Goal: Information Seeking & Learning: Learn about a topic

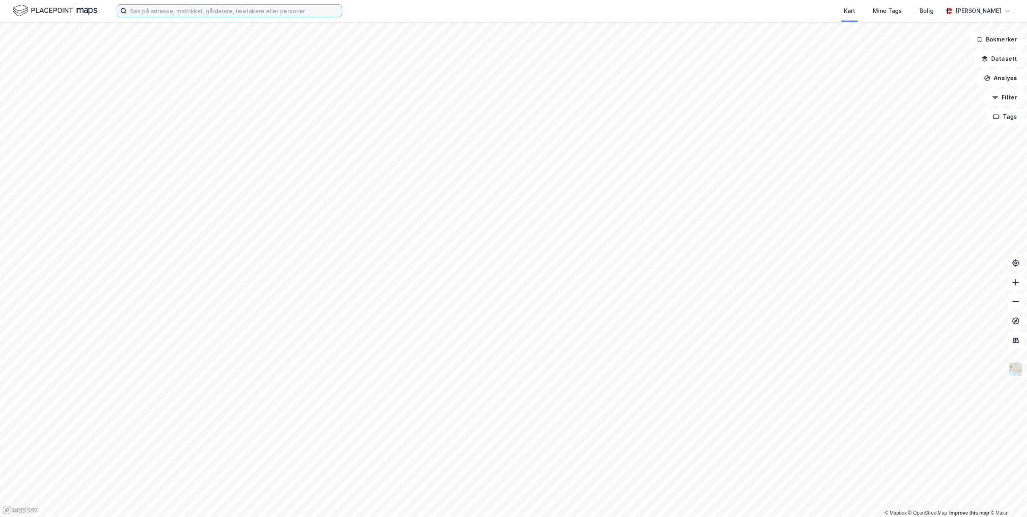
click at [212, 10] on input at bounding box center [234, 11] width 215 height 12
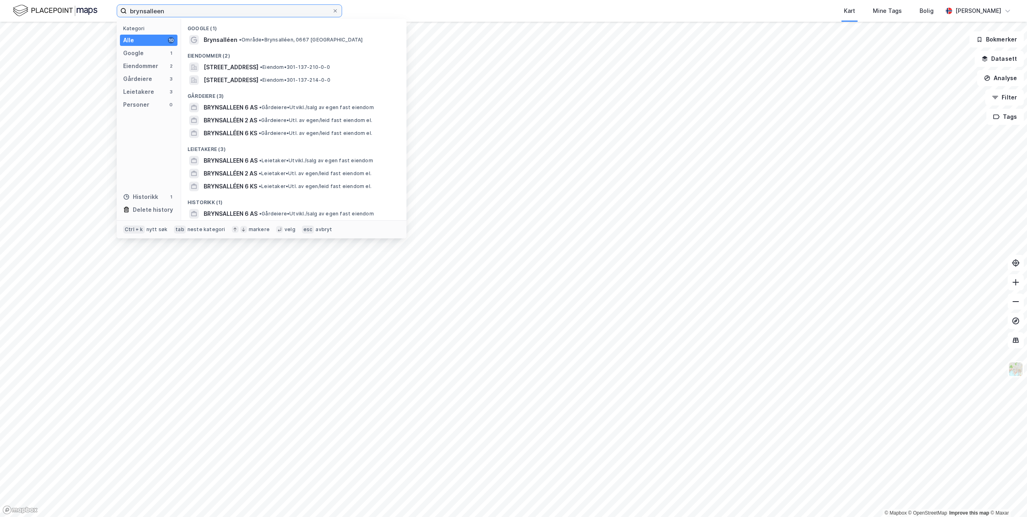
type input "brynsalleen"
click at [227, 107] on span "BRYNSALLEEN 6 AS" at bounding box center [231, 108] width 54 height 10
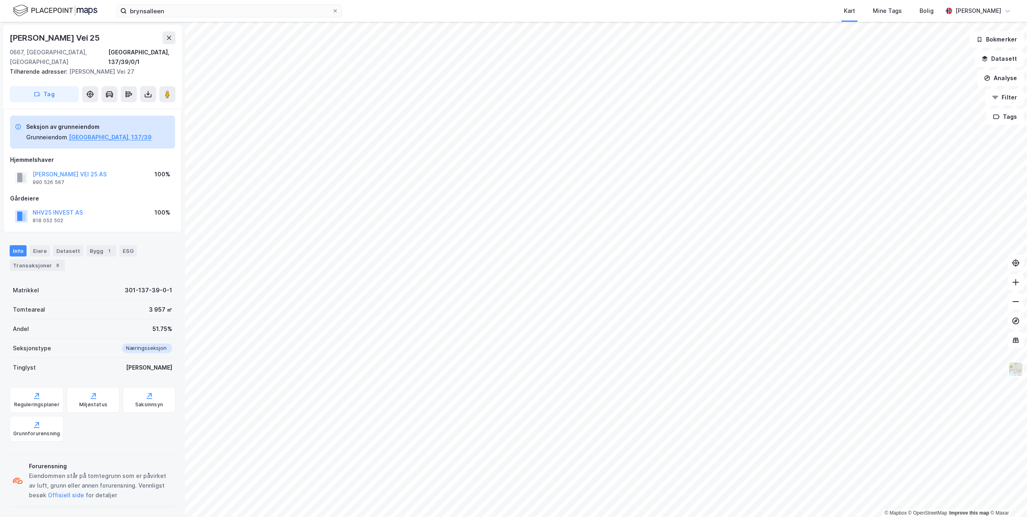
click at [42, 245] on div "Eiere" at bounding box center [40, 250] width 20 height 11
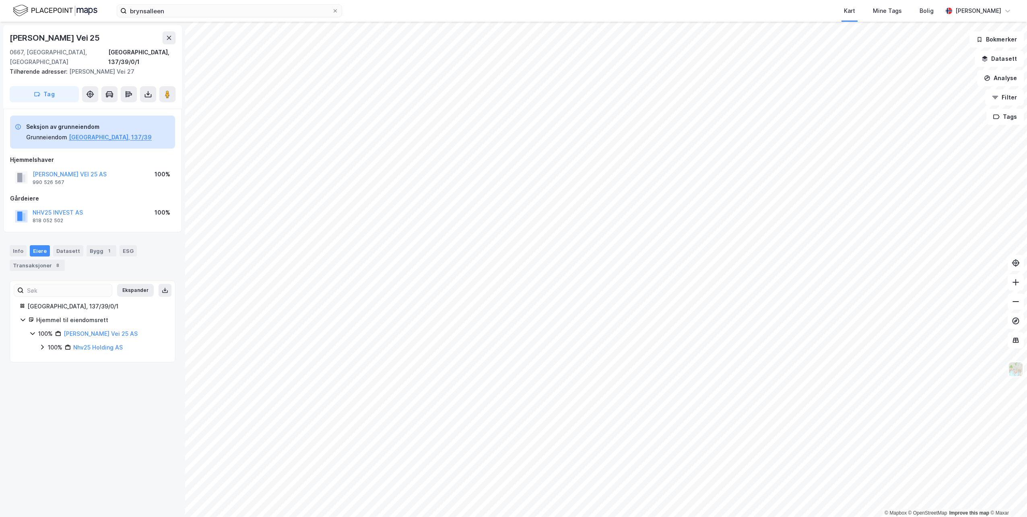
click at [83, 344] on link "Nhv25 Holding AS" at bounding box center [98, 347] width 50 height 7
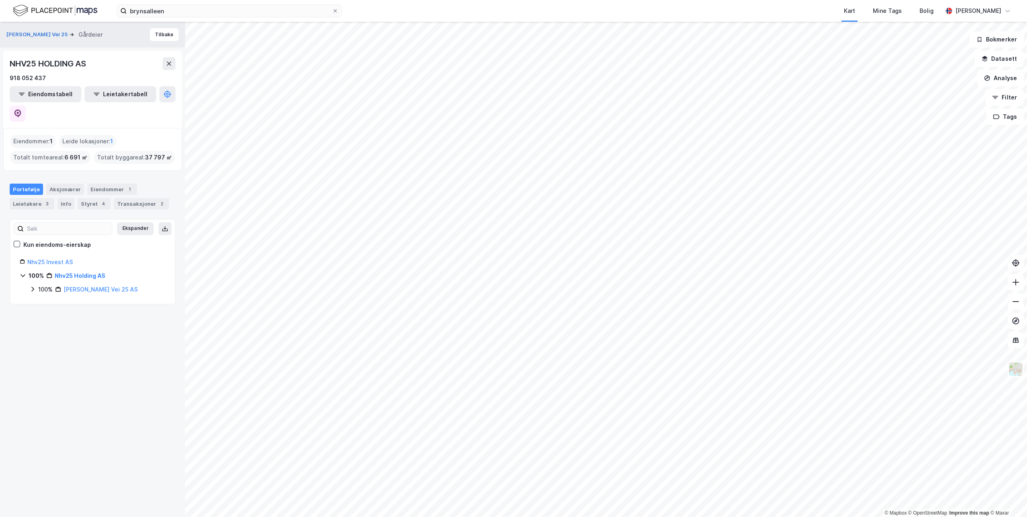
click at [31, 286] on icon at bounding box center [32, 289] width 6 height 6
click at [91, 299] on link "[GEOGRAPHIC_DATA], 137/39/0/1" at bounding box center [103, 307] width 60 height 17
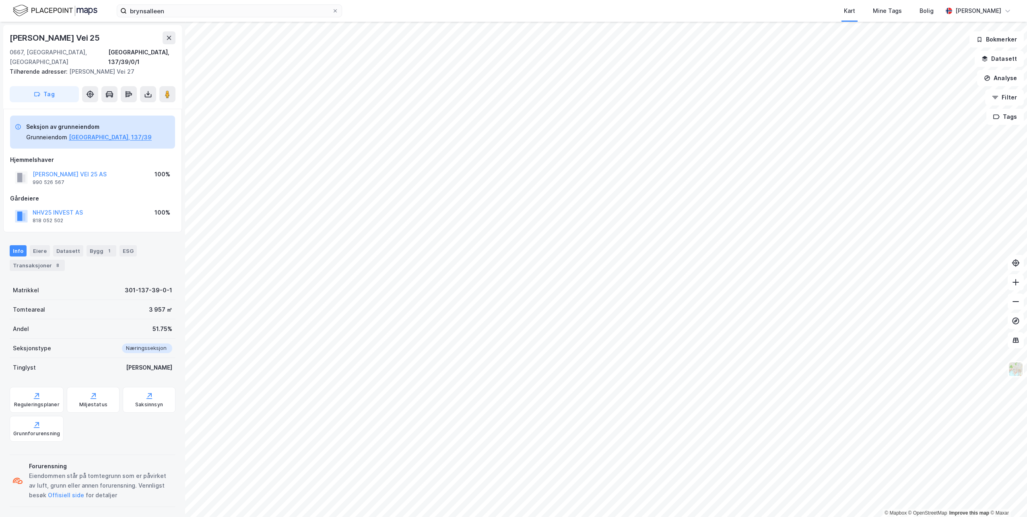
click at [39, 245] on div "Eiere" at bounding box center [40, 250] width 20 height 11
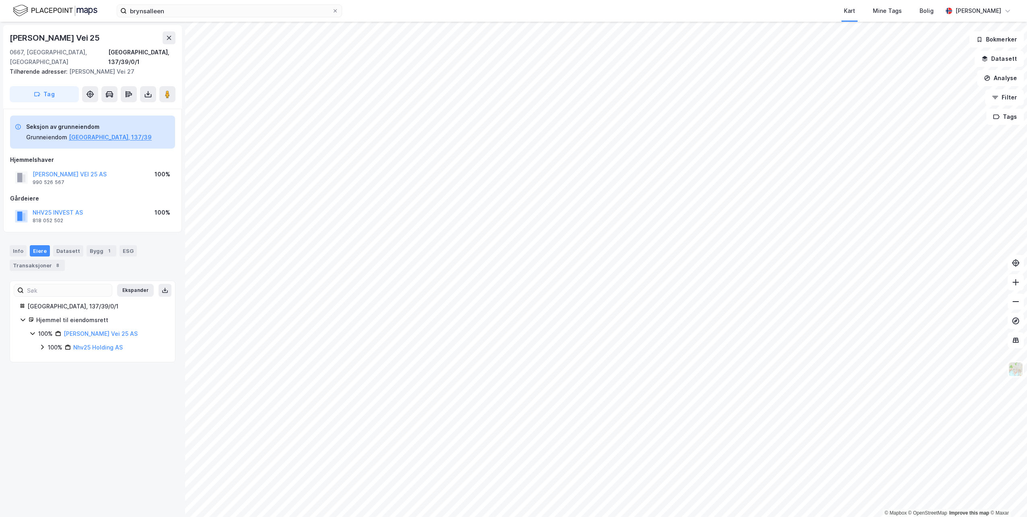
click at [97, 330] on link "[PERSON_NAME] Vei 25 AS" at bounding box center [101, 333] width 74 height 7
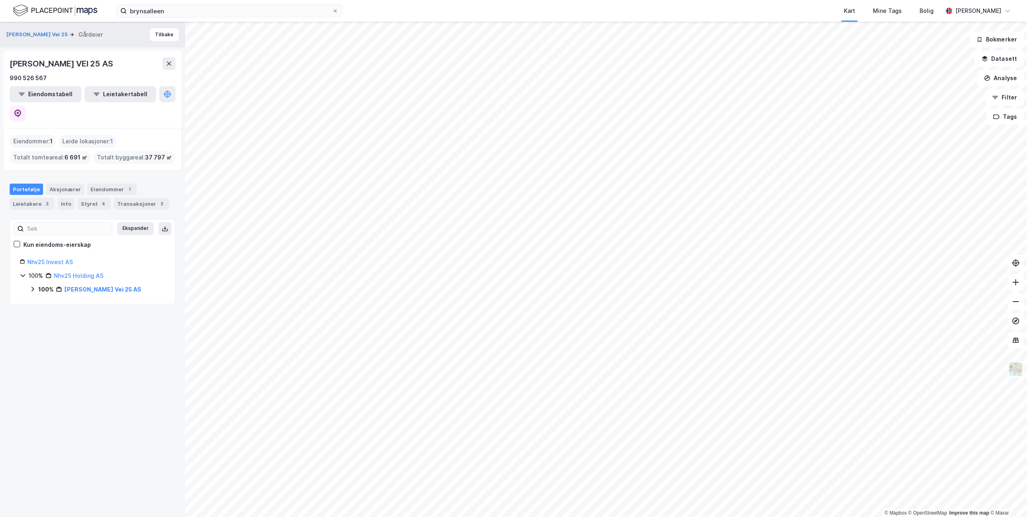
click at [76, 286] on link "[PERSON_NAME] Vei 25 AS" at bounding box center [102, 289] width 77 height 7
click at [82, 299] on link "[GEOGRAPHIC_DATA], 137/39/0/1" at bounding box center [103, 307] width 60 height 17
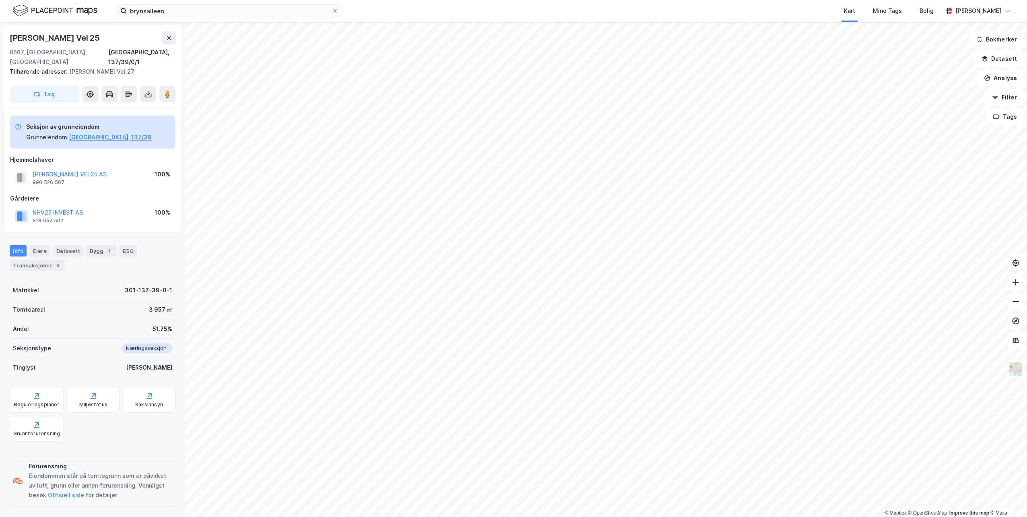
click at [0, 0] on button "[PERSON_NAME] VEI 25 AS" at bounding box center [0, 0] width 0 height 0
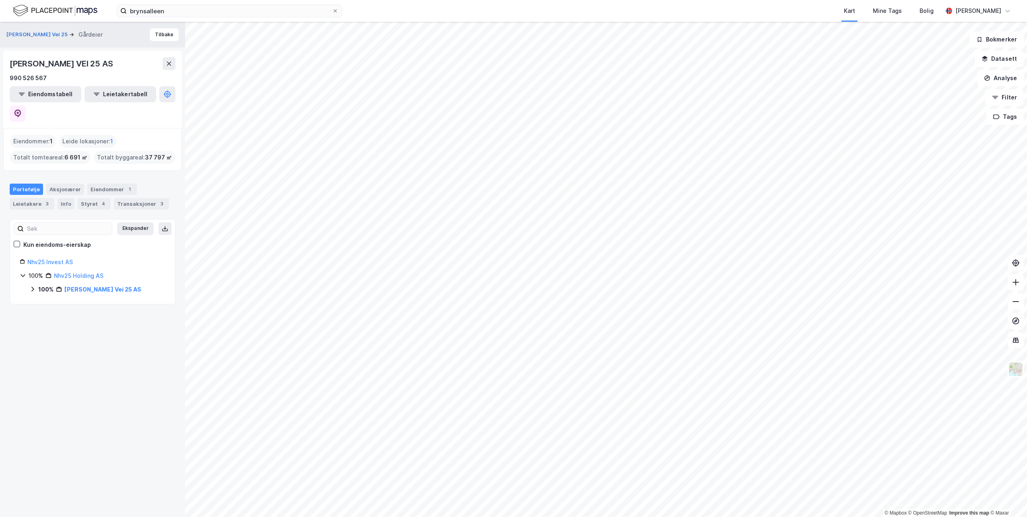
click at [41, 258] on link "Nhv25 Invest AS" at bounding box center [49, 261] width 45 height 7
click at [72, 272] on link "Nhv25 Holding AS" at bounding box center [79, 275] width 50 height 7
click at [72, 272] on link "Nhv25 Holding AS" at bounding box center [80, 275] width 51 height 7
click at [91, 198] on div "Styret 4" at bounding box center [94, 203] width 33 height 11
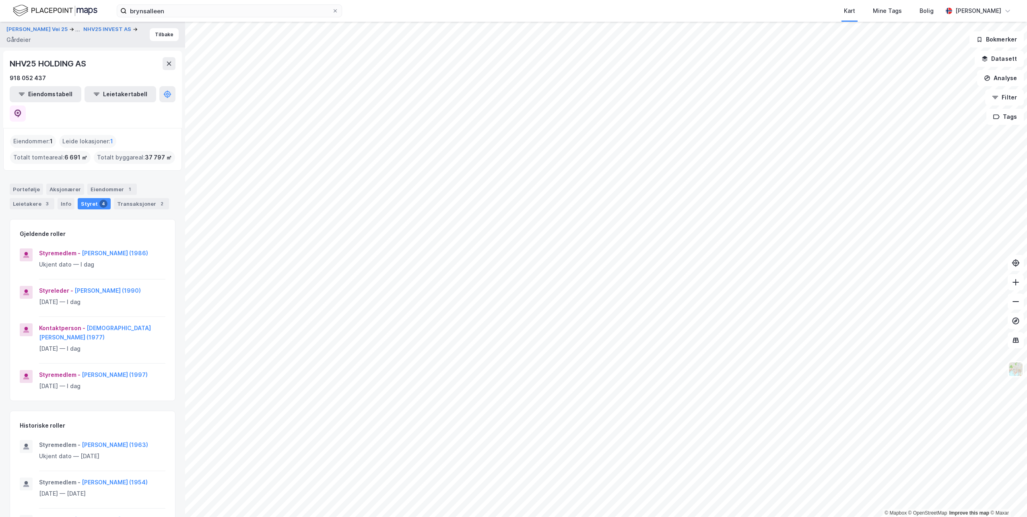
click at [62, 184] on div "Aksjonærer" at bounding box center [65, 189] width 38 height 11
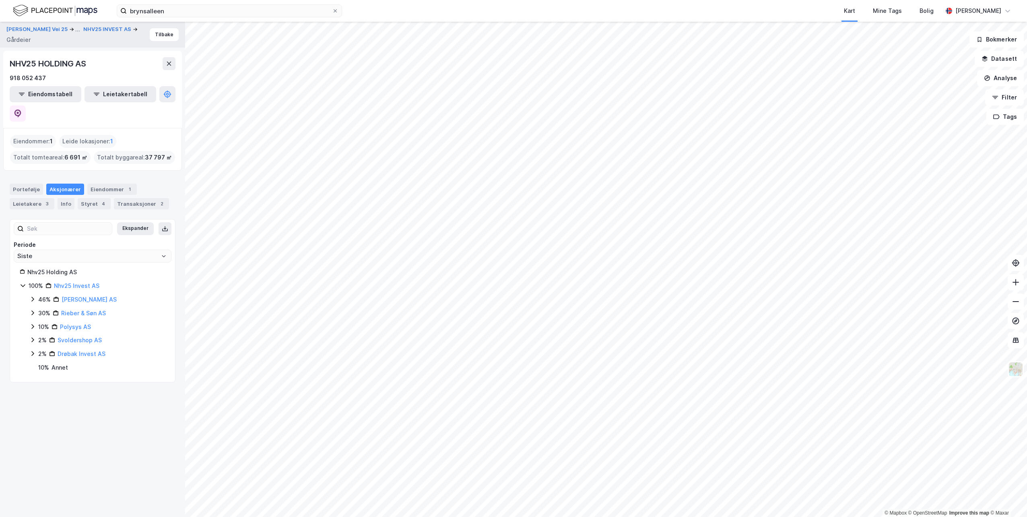
click at [33, 310] on icon at bounding box center [32, 312] width 2 height 5
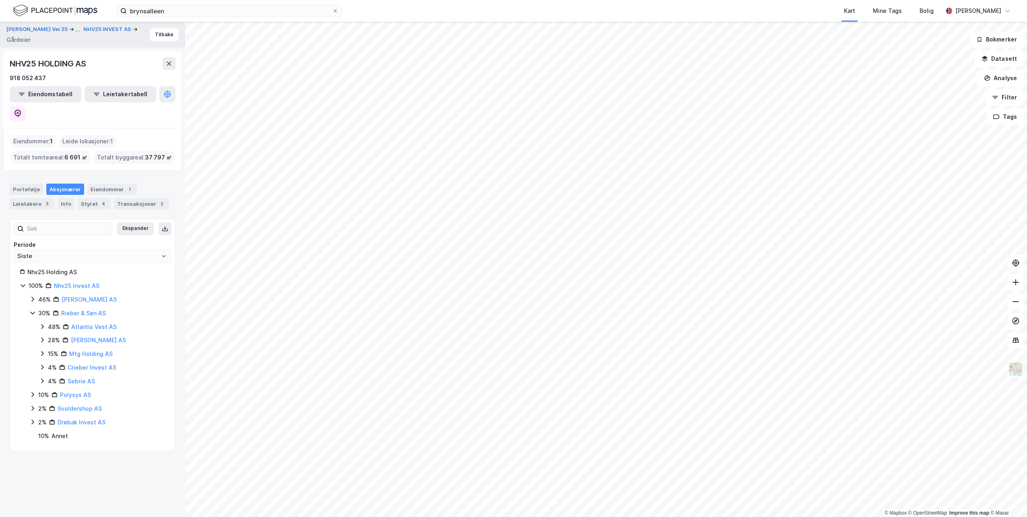
click at [32, 310] on icon at bounding box center [32, 313] width 6 height 6
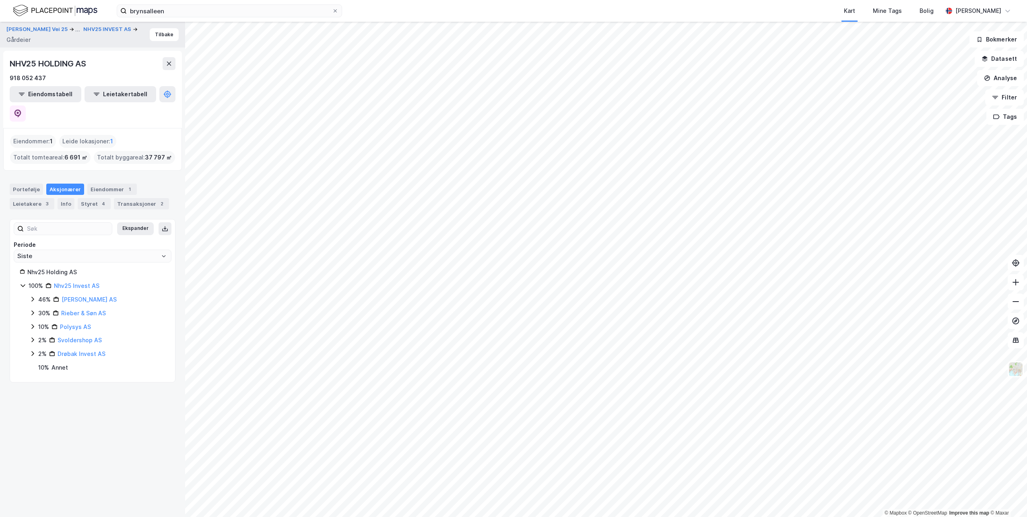
click at [34, 296] on icon at bounding box center [32, 299] width 6 height 6
click at [32, 323] on icon at bounding box center [32, 326] width 6 height 6
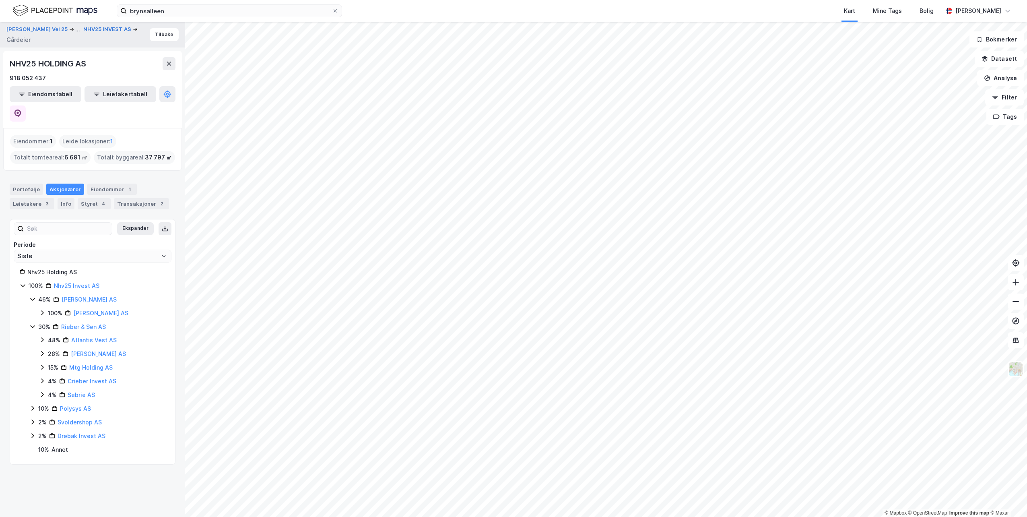
click at [32, 323] on icon at bounding box center [32, 326] width 6 height 6
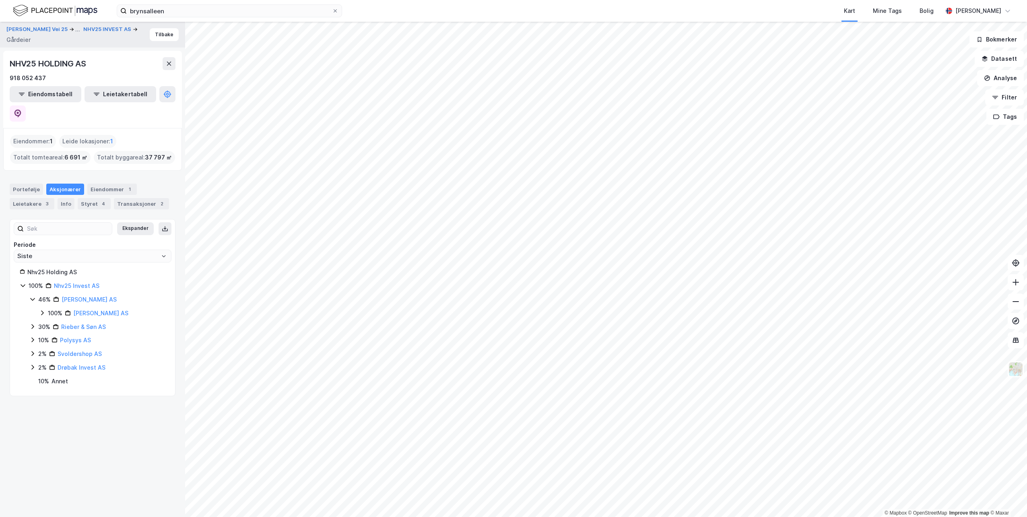
click at [85, 198] on div "Styret 4" at bounding box center [94, 203] width 33 height 11
